Goal: Register for event/course

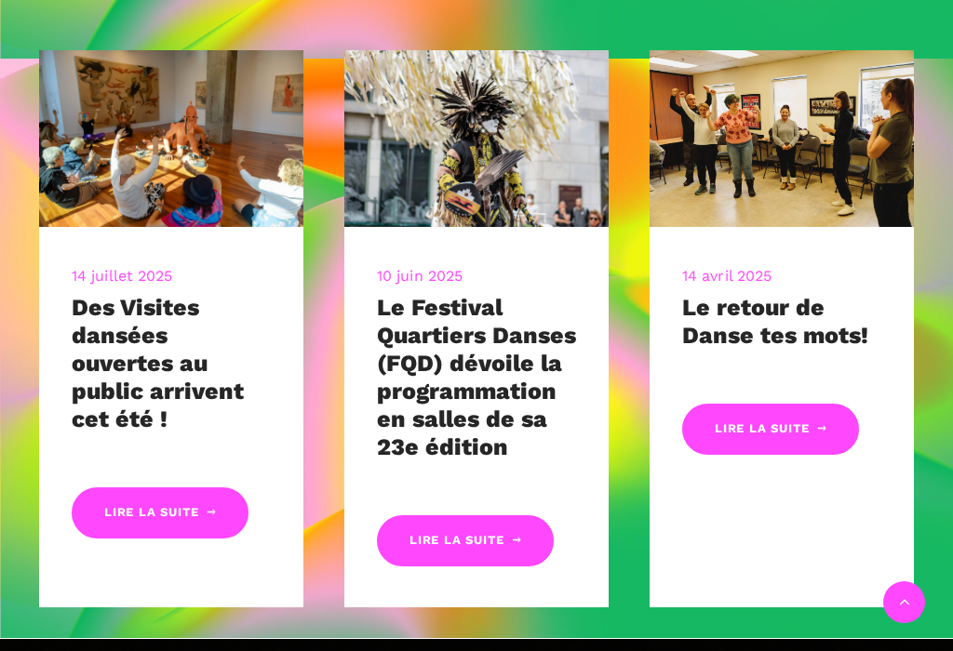
scroll to position [735, 0]
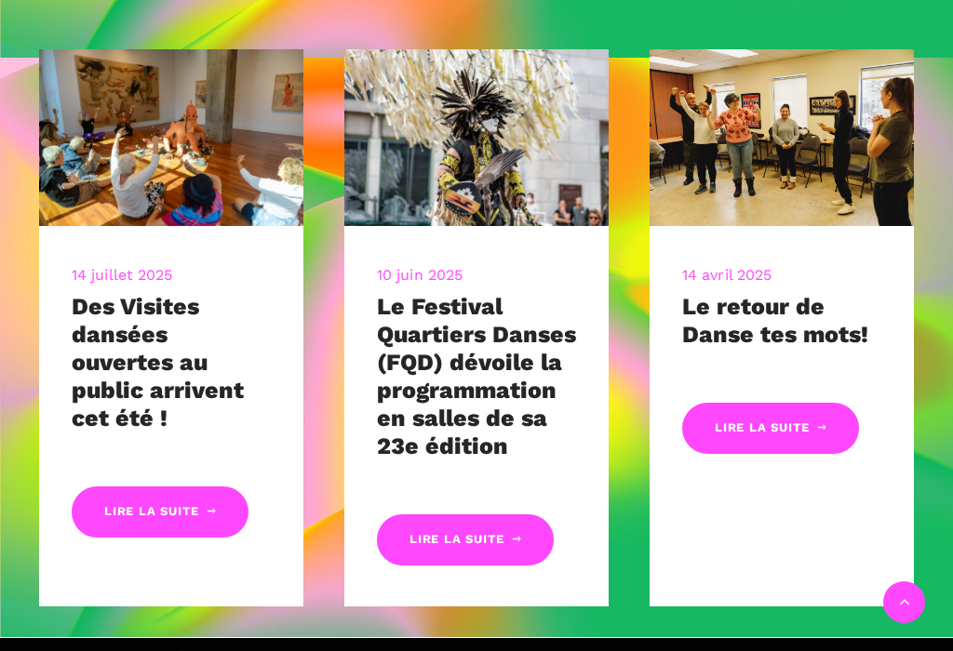
click at [482, 545] on link "Lire la suite" at bounding box center [465, 539] width 177 height 51
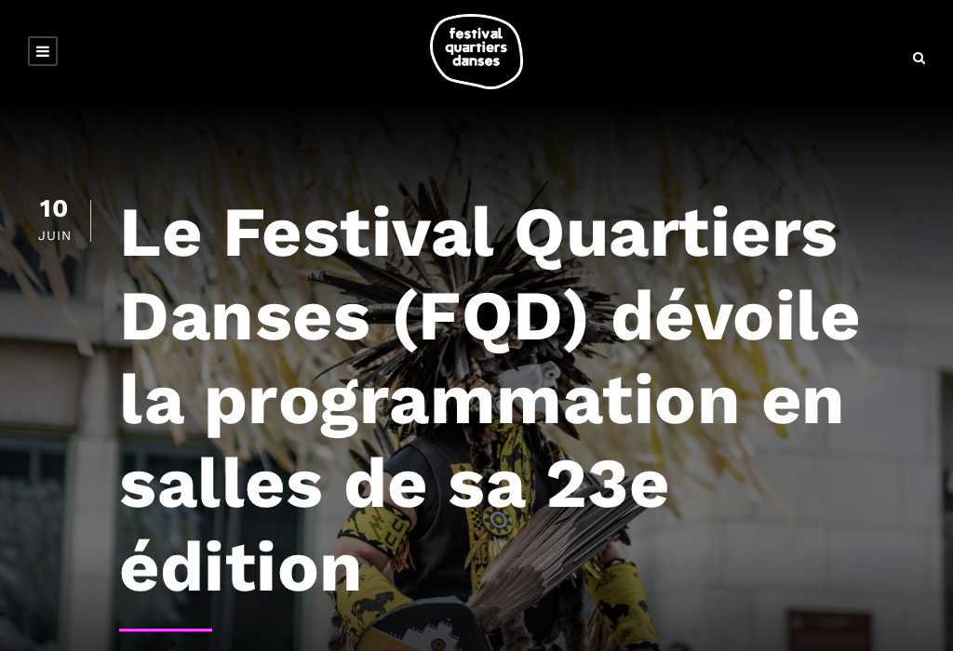
click at [52, 52] on link at bounding box center [43, 51] width 30 height 30
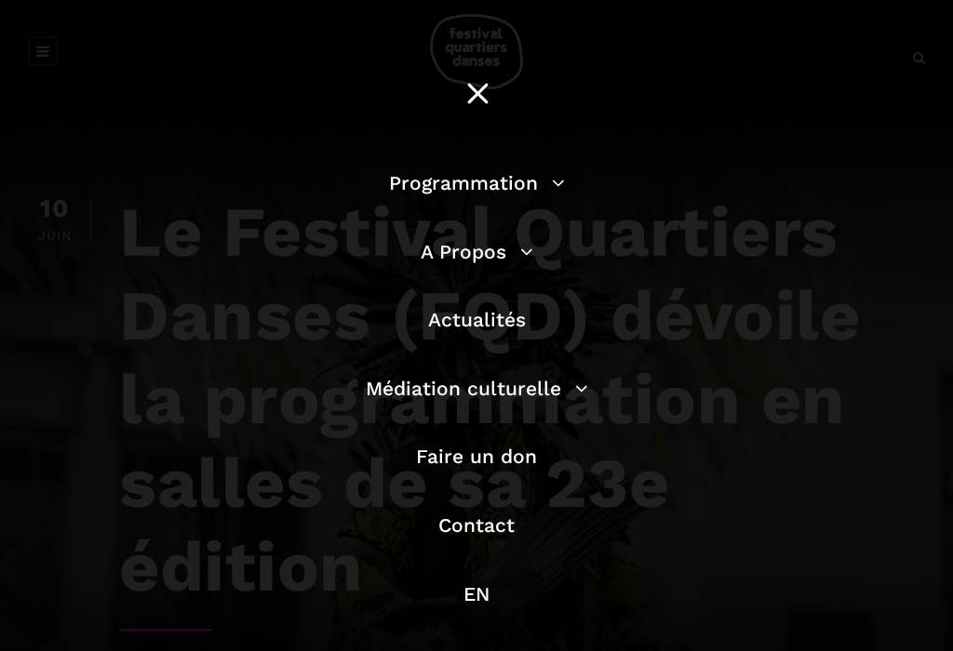
click at [555, 181] on link "Programmation" at bounding box center [477, 182] width 176 height 23
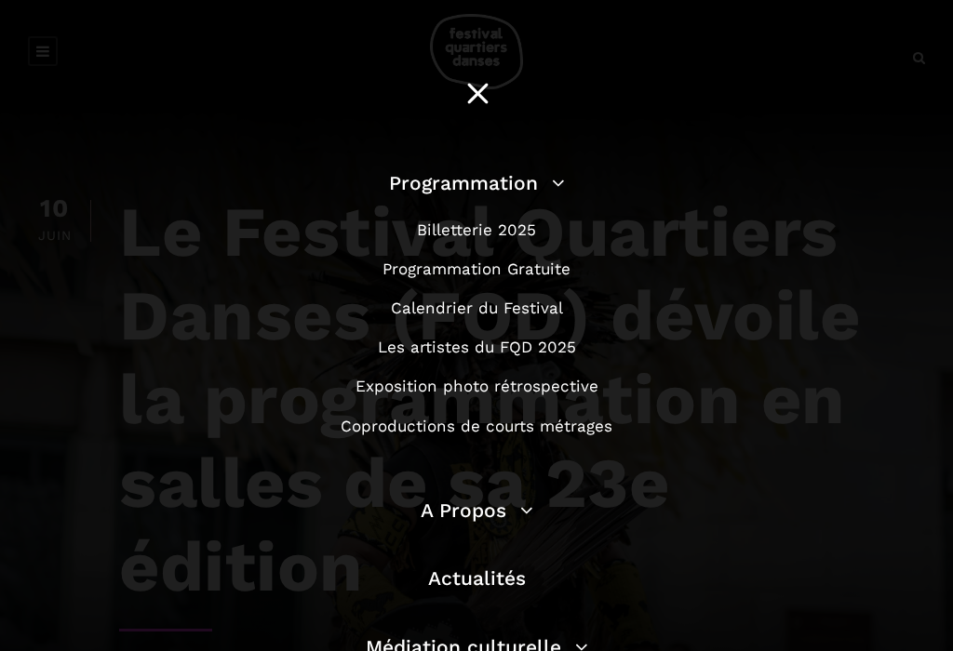
click at [501, 227] on link "Billetterie 2025" at bounding box center [476, 229] width 119 height 19
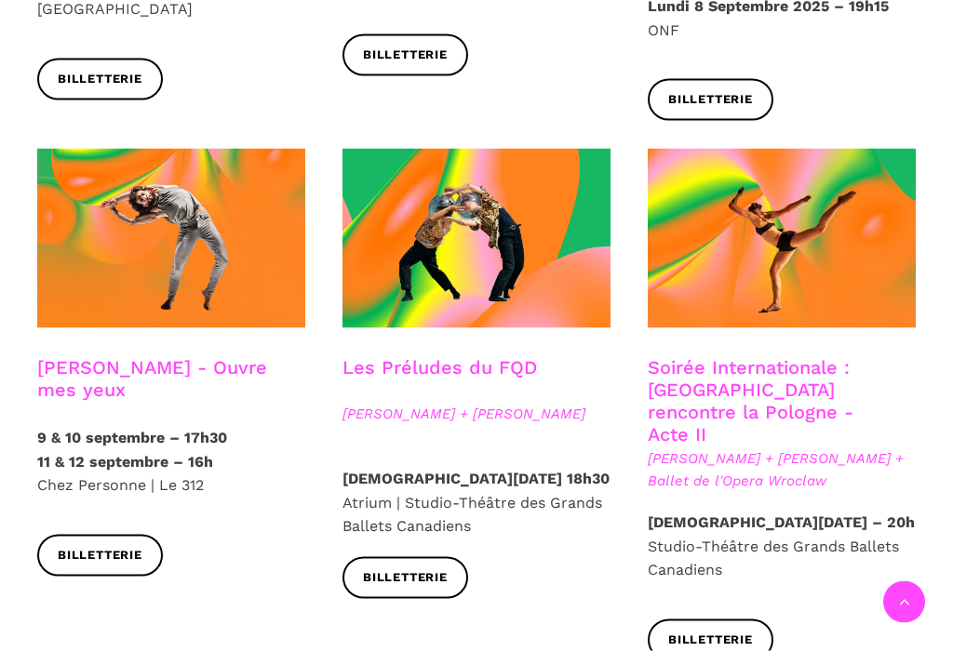
scroll to position [1504, 0]
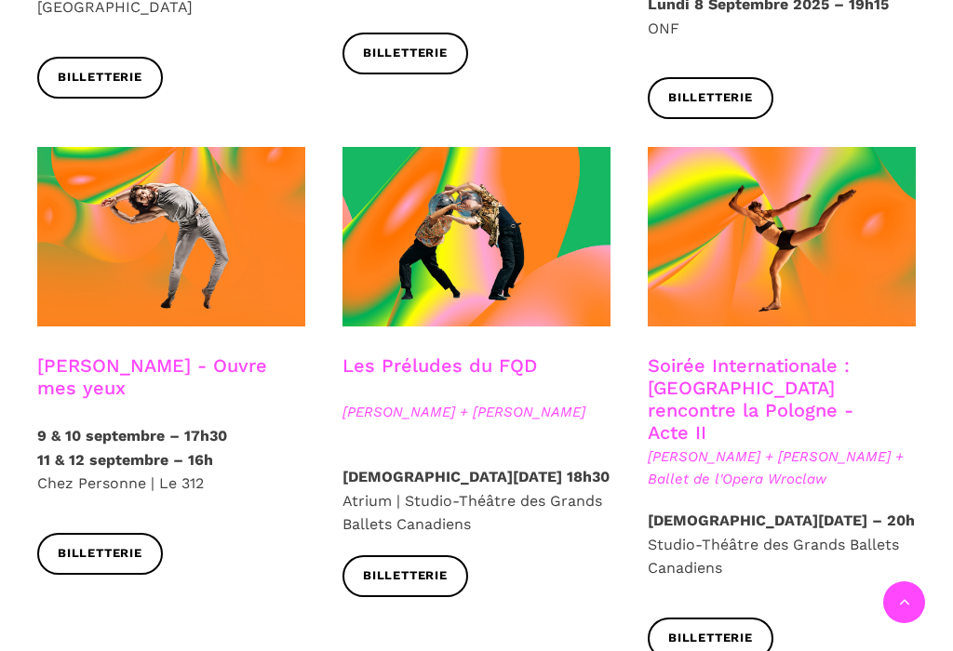
click at [763, 354] on link "Soirée Internationale : Montréal rencontre la Pologne - Acte II" at bounding box center [750, 398] width 206 height 89
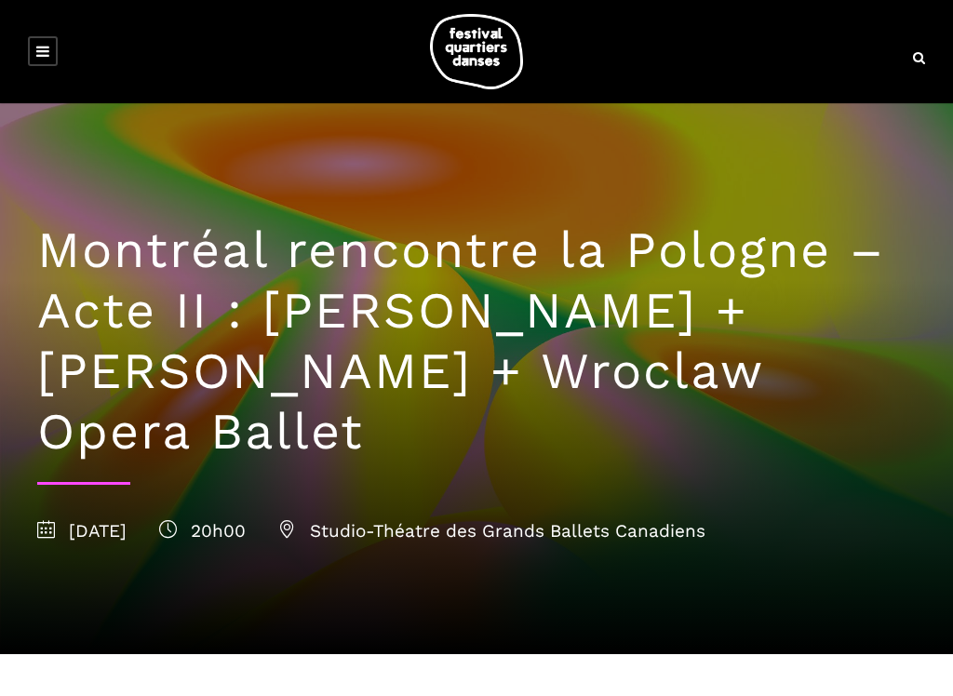
click at [49, 49] on link at bounding box center [43, 51] width 30 height 30
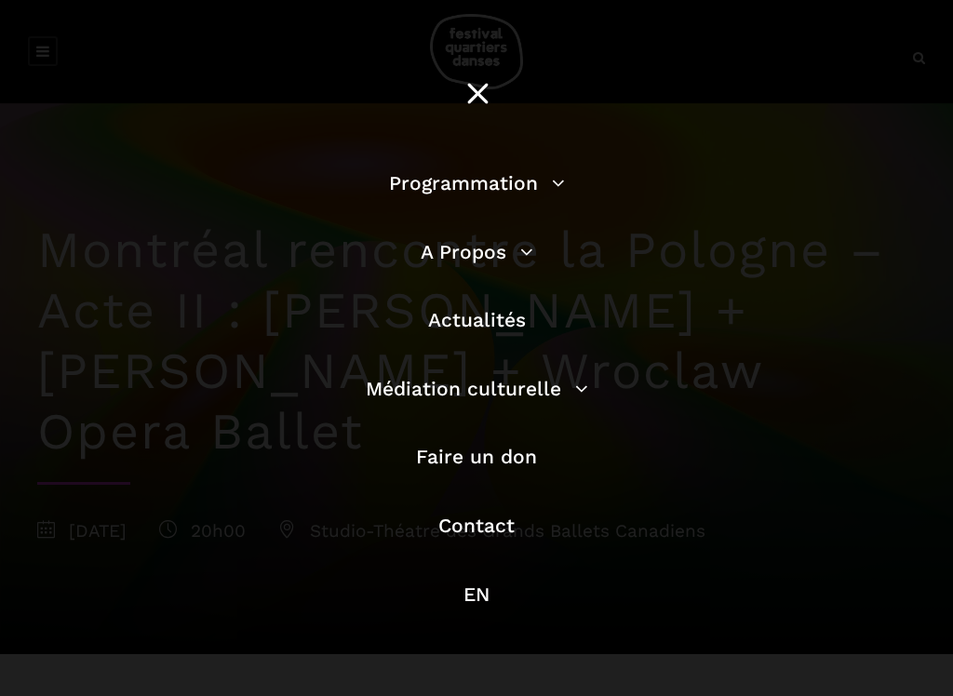
click at [567, 179] on li "Programmation Billetterie 2025 Programmation Gratuite Calendrier du Festival Le…" at bounding box center [476, 192] width 530 height 50
click at [559, 188] on link "Programmation" at bounding box center [477, 182] width 176 height 23
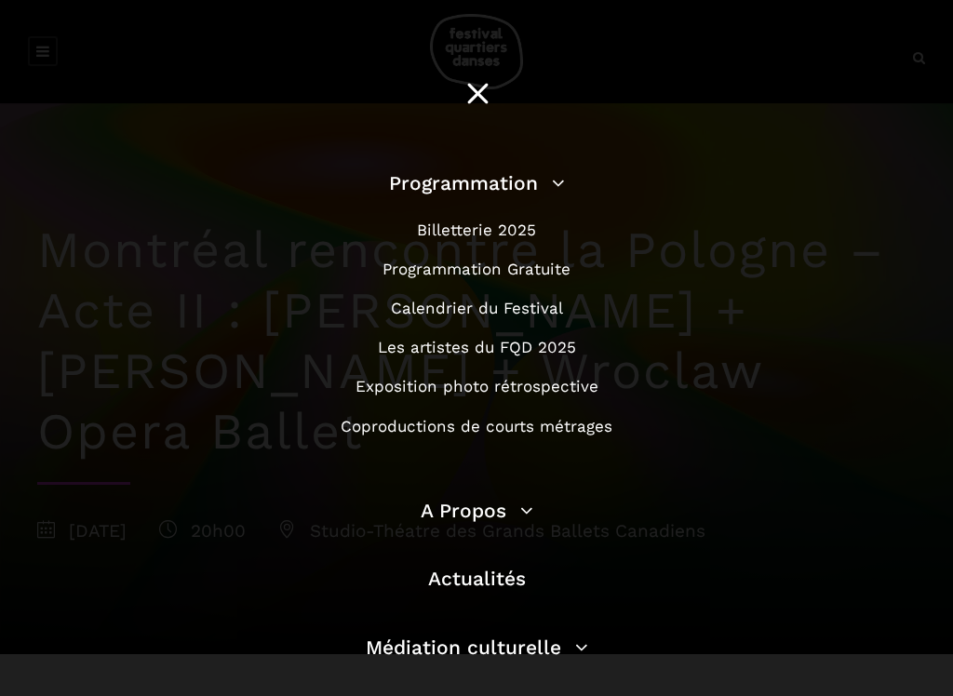
click at [555, 275] on link "Programmation Gratuite" at bounding box center [476, 269] width 188 height 19
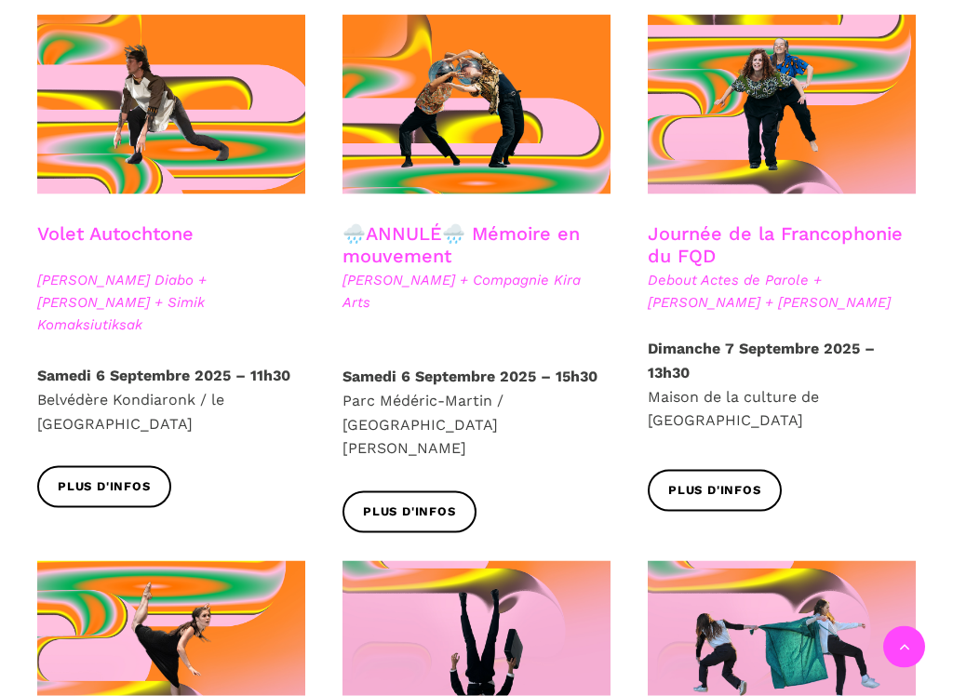
scroll to position [1023, 0]
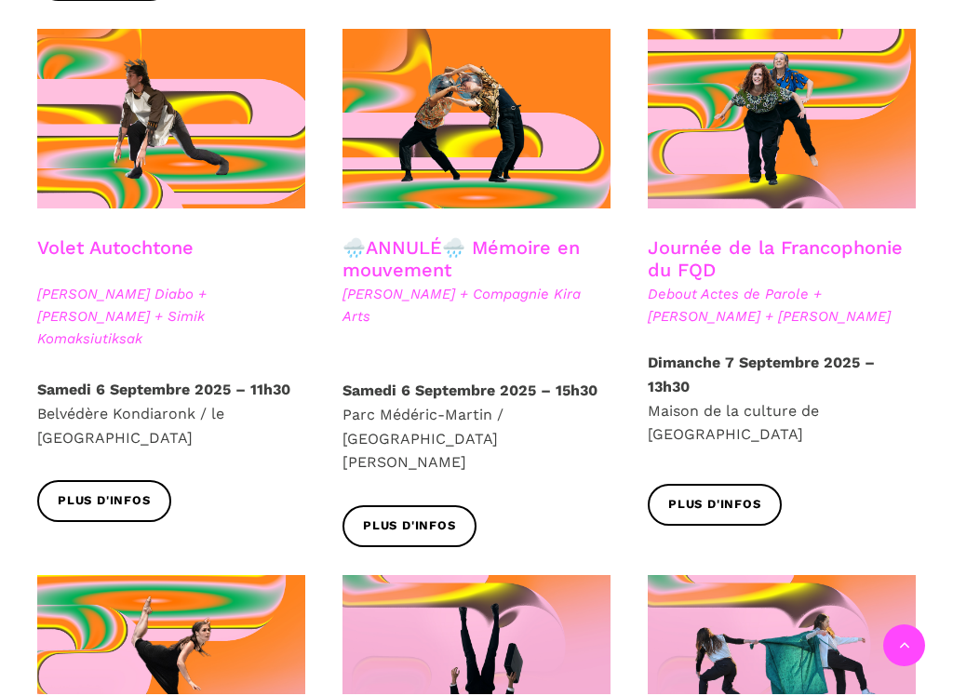
click at [770, 310] on span "Debout Actes de Parole + [PERSON_NAME] + [PERSON_NAME]" at bounding box center [781, 307] width 268 height 45
click at [702, 261] on link "Journée de la Francophonie du FQD" at bounding box center [774, 260] width 255 height 45
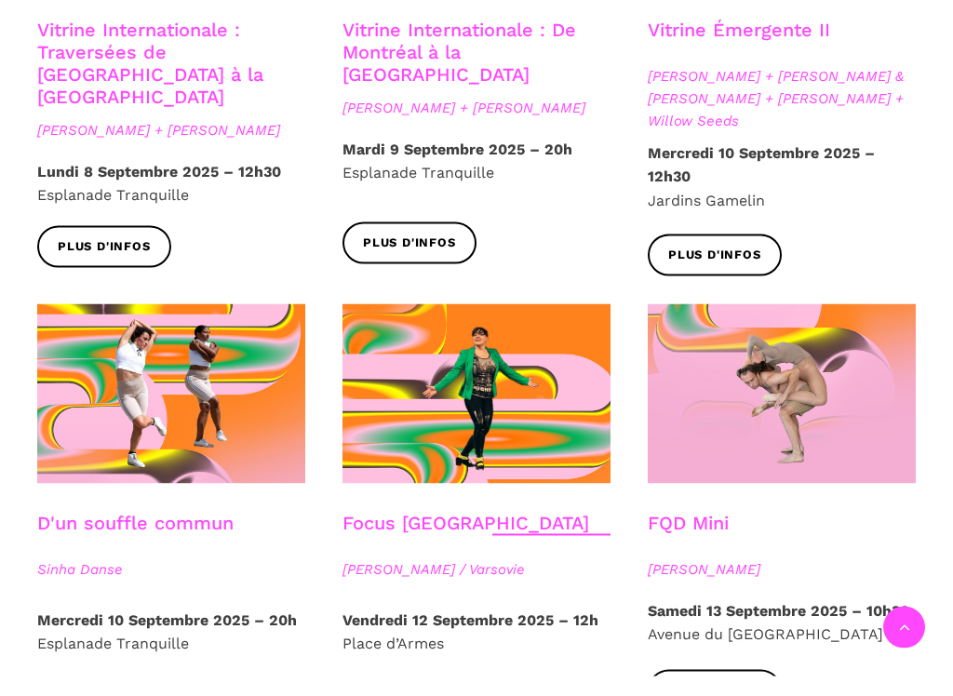
scroll to position [1770, 0]
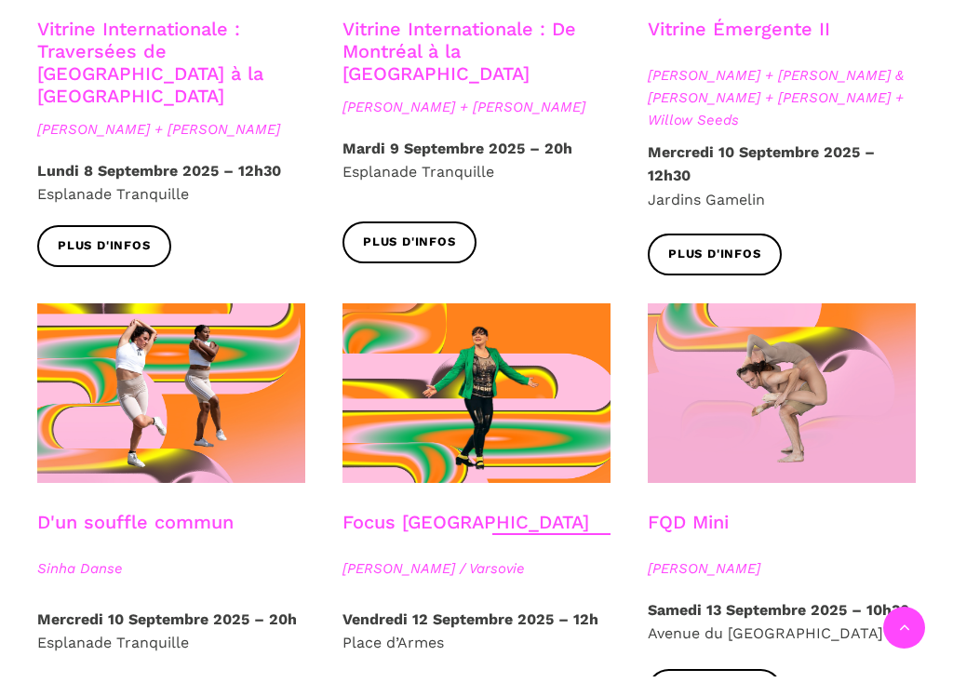
click at [103, 530] on link "D'un souffle commun" at bounding box center [135, 541] width 196 height 22
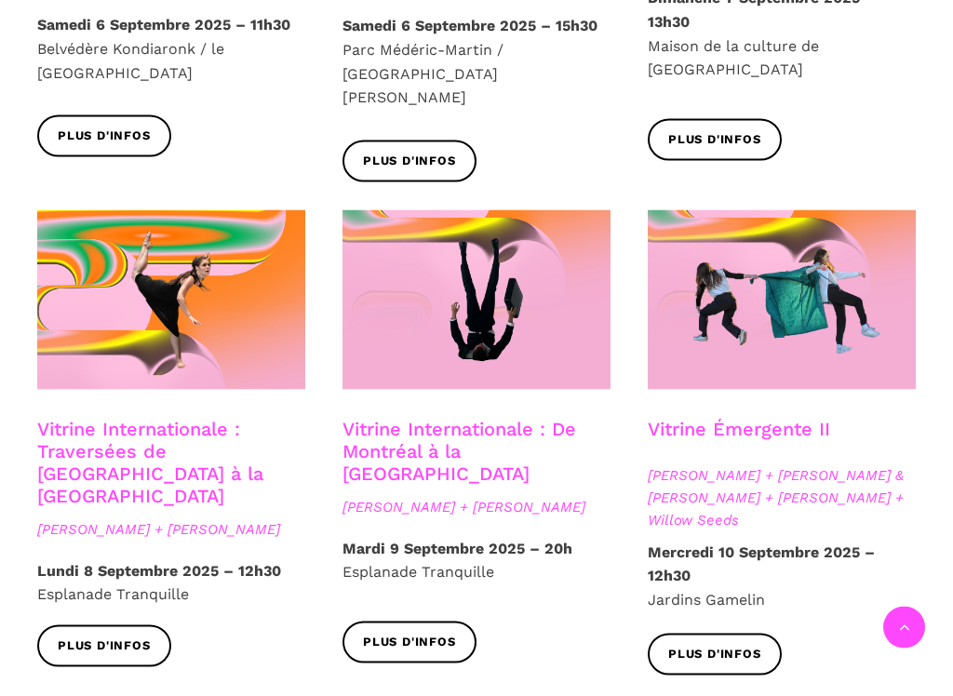
scroll to position [1371, 0]
click at [141, 436] on link "Vitrine Internationale : Traversées de Vancouver à la Suède" at bounding box center [150, 480] width 226 height 89
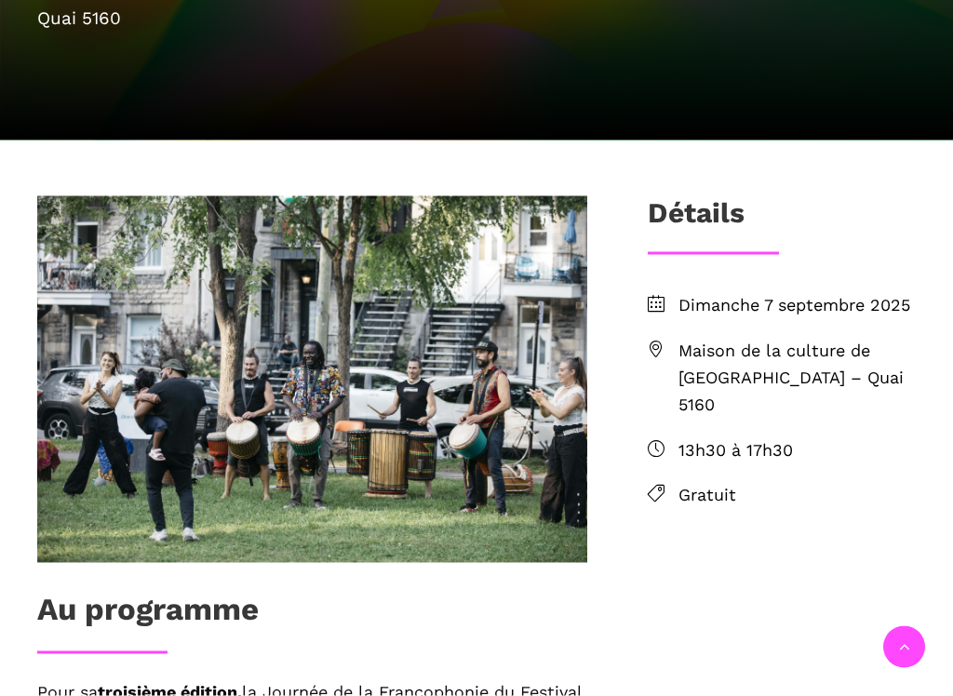
scroll to position [301, 0]
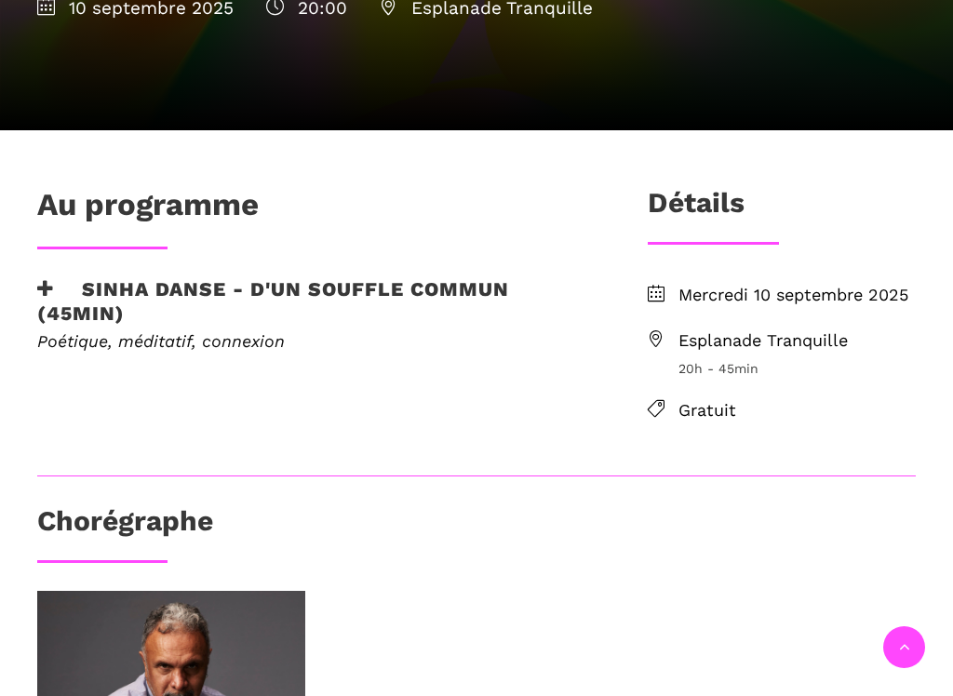
scroll to position [340, 0]
